Goal: Browse casually

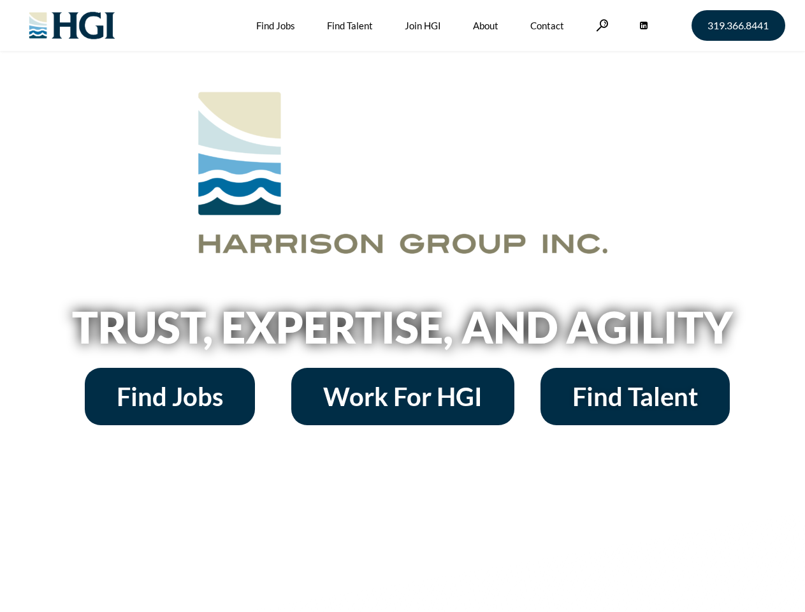
click at [402, 306] on h2 "Trust, Expertise, and Agility" at bounding box center [403, 326] width 727 height 43
click at [601, 25] on link at bounding box center [602, 25] width 13 height 12
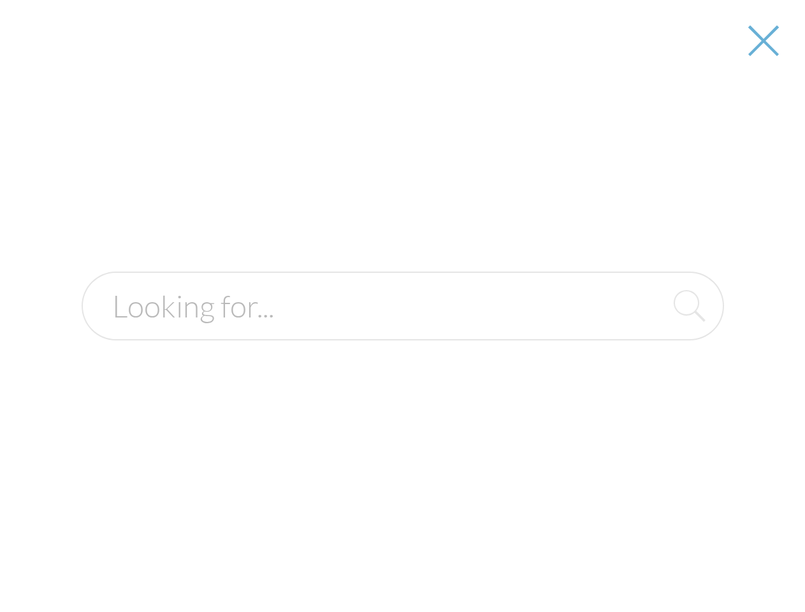
click at [402, 332] on div at bounding box center [402, 306] width 803 height 612
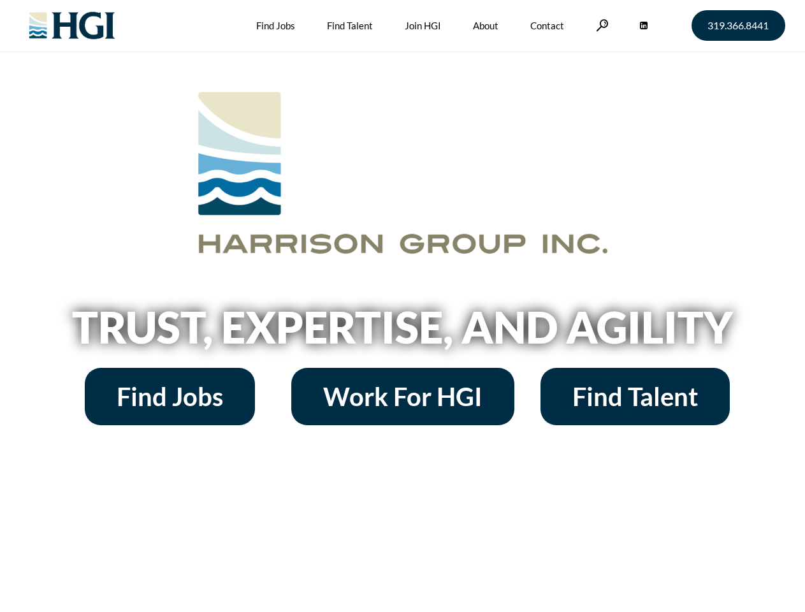
click at [402, 306] on h2 "Trust, Expertise, and Agility" at bounding box center [403, 326] width 727 height 43
click at [601, 25] on link at bounding box center [602, 25] width 13 height 12
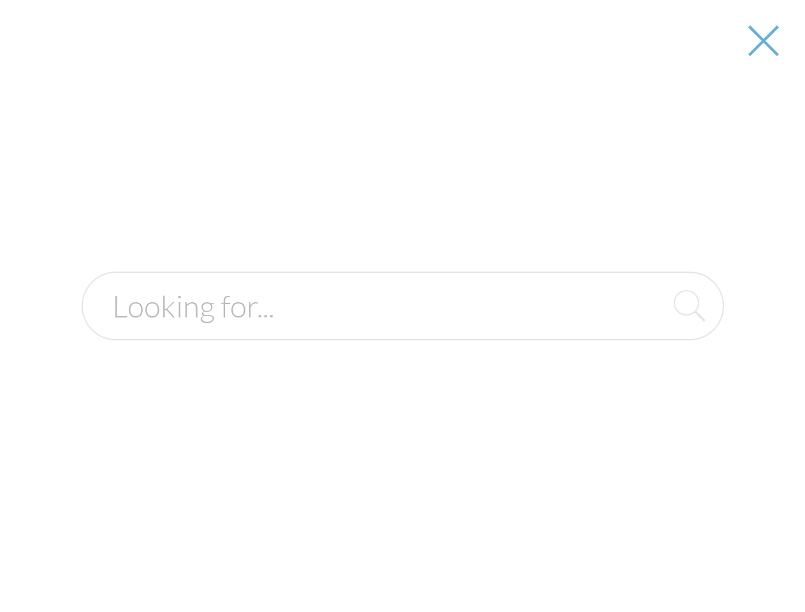
click at [402, 332] on h2 "Trust, Expertise, and Agility" at bounding box center [403, 326] width 727 height 43
